Goal: Entertainment & Leisure: Consume media (video, audio)

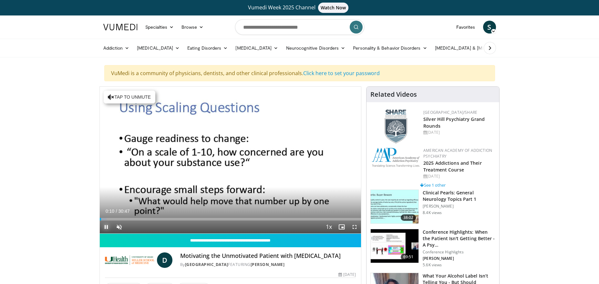
click at [106, 226] on span "Video Player" at bounding box center [106, 227] width 13 height 13
click at [107, 227] on span "Video Player" at bounding box center [106, 227] width 13 height 13
drag, startPoint x: 106, startPoint y: 226, endPoint x: 196, endPoint y: 233, distance: 90.7
click at [106, 226] on span "Video Player" at bounding box center [106, 227] width 13 height 13
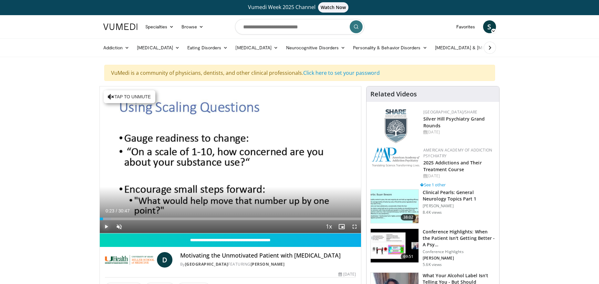
click at [109, 227] on span "Video Player" at bounding box center [106, 226] width 13 height 13
click at [107, 218] on div "Progress Bar" at bounding box center [107, 219] width 13 height 3
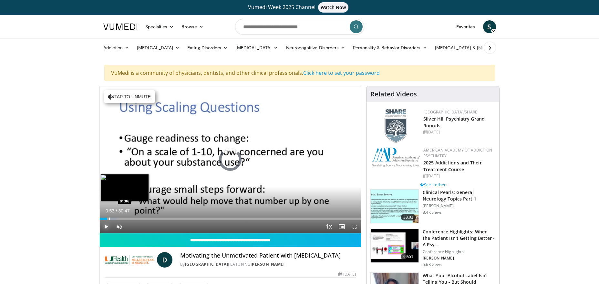
click at [109, 219] on div "Loaded : 6.45% 00:53 01:06" at bounding box center [230, 219] width 261 height 3
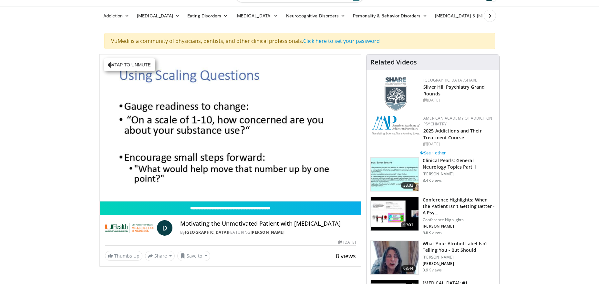
scroll to position [32, 0]
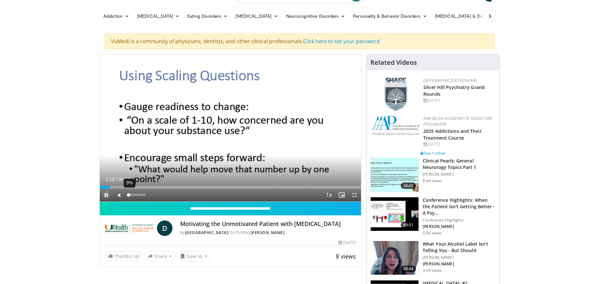
click at [129, 195] on div "Volume Level" at bounding box center [128, 195] width 2 height 2
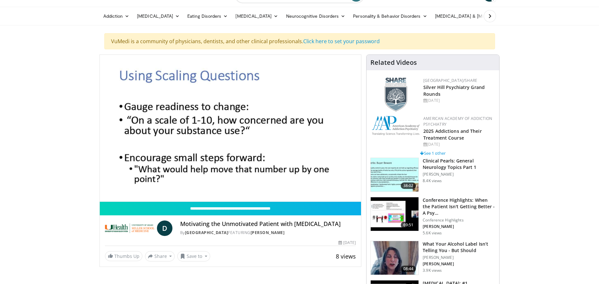
click at [131, 196] on video-js "**********" at bounding box center [230, 128] width 261 height 147
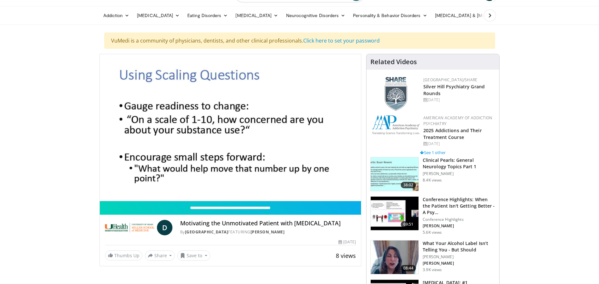
scroll to position [33, 0]
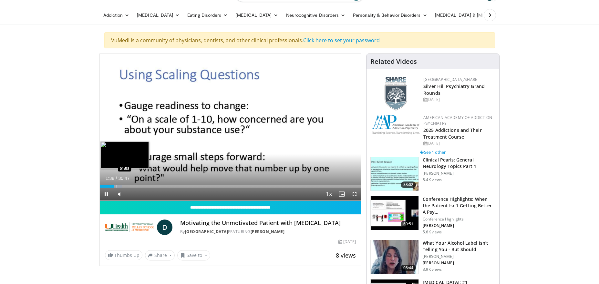
click at [117, 185] on div "Progress Bar" at bounding box center [117, 186] width 1 height 3
click at [119, 185] on div "Progress Bar" at bounding box center [119, 186] width 1 height 3
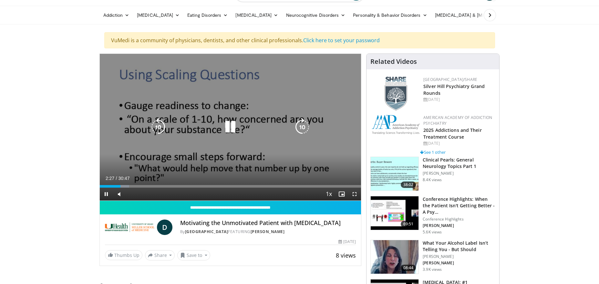
click at [231, 127] on icon "Video Player" at bounding box center [230, 127] width 18 height 18
